Goal: Find specific page/section: Find specific page/section

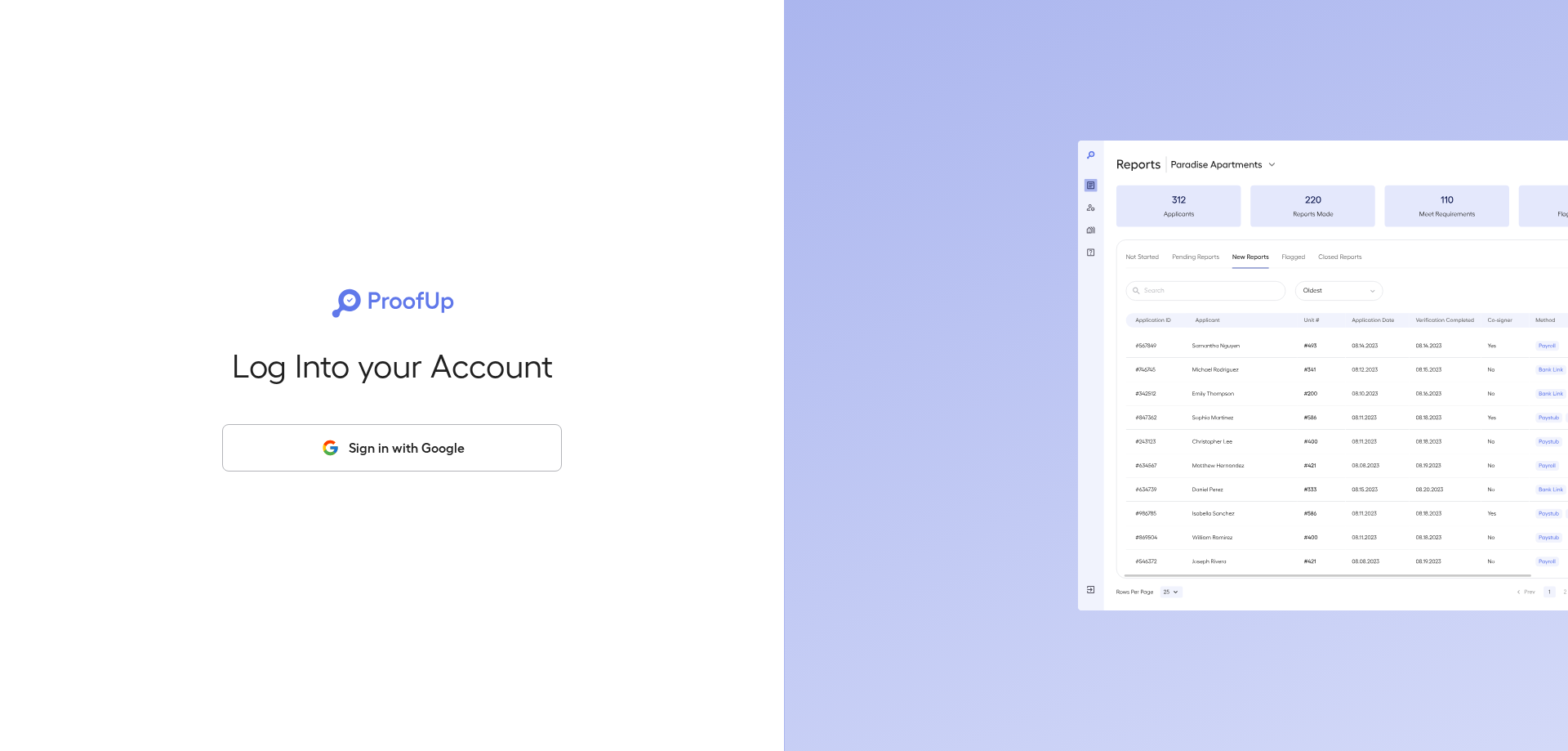
click at [441, 445] on button "Sign in with Google" at bounding box center [392, 448] width 340 height 48
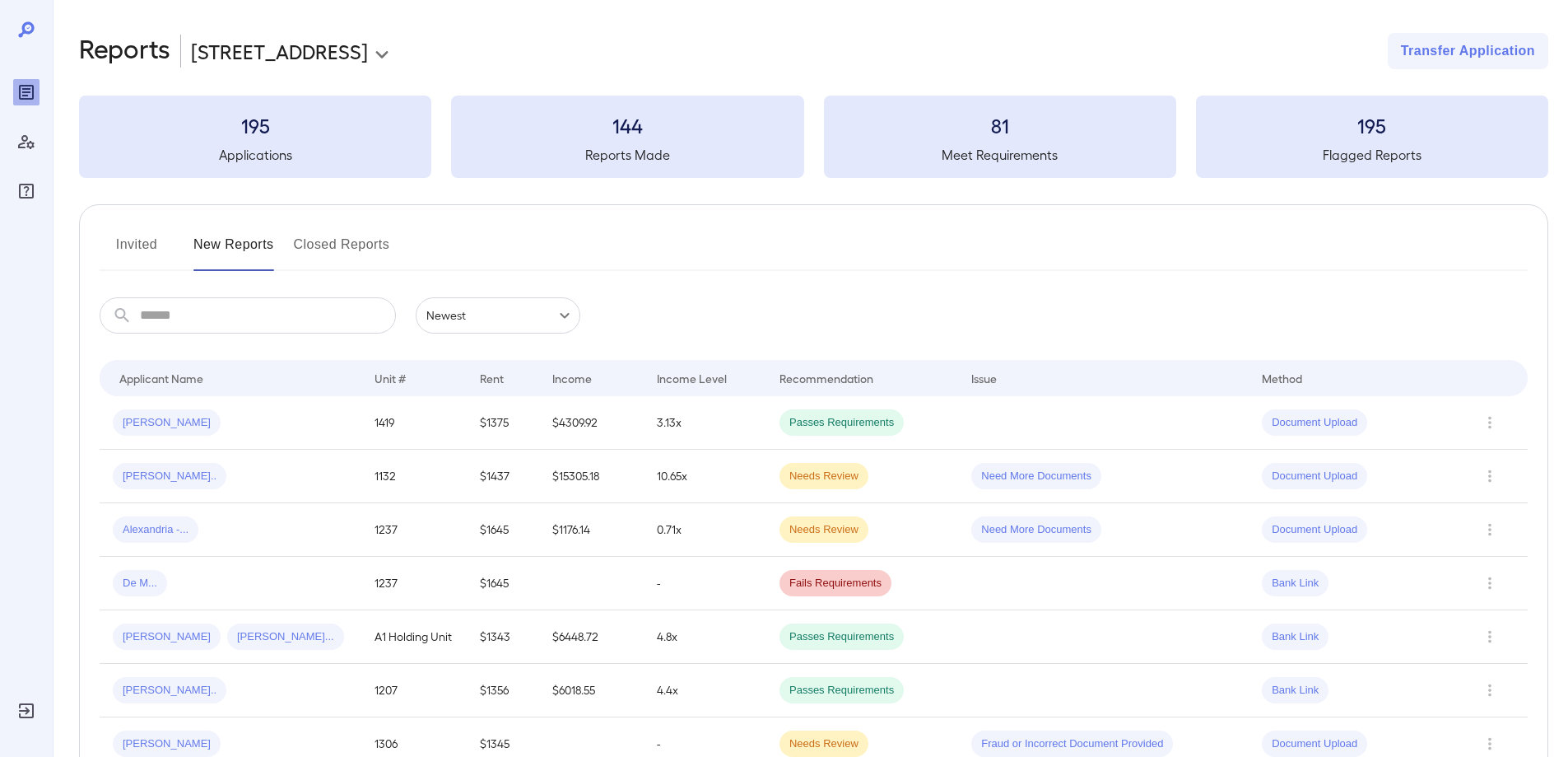
click at [610, 139] on div "144 Reports Made" at bounding box center [627, 137] width 352 height 83
